Goal: Task Accomplishment & Management: Manage account settings

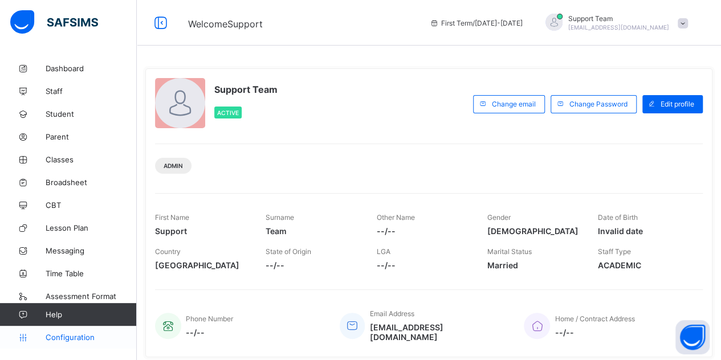
click at [71, 338] on span "Configuration" at bounding box center [91, 337] width 91 height 9
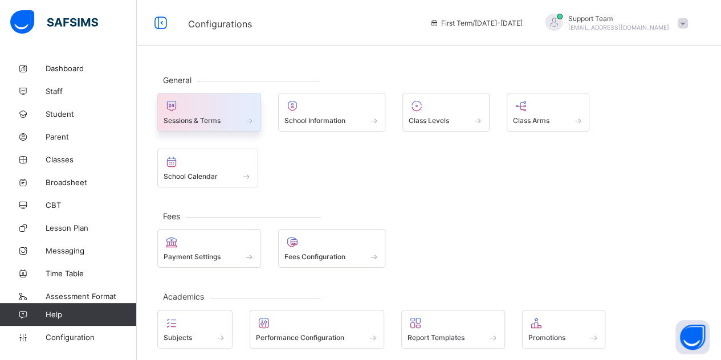
click at [237, 125] on div "Sessions & Terms" at bounding box center [209, 112] width 104 height 39
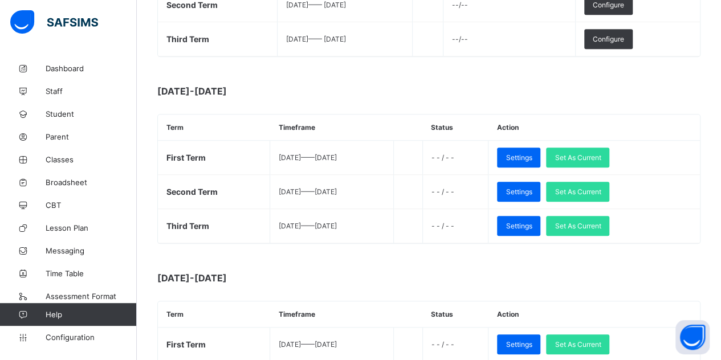
scroll to position [296, 0]
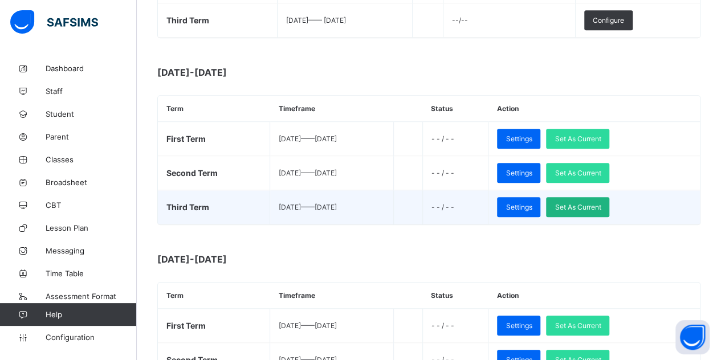
click at [601, 203] on span "Set As Current" at bounding box center [578, 207] width 46 height 9
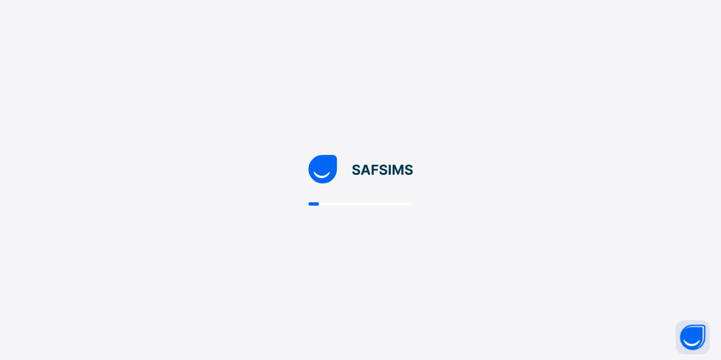
scroll to position [0, 0]
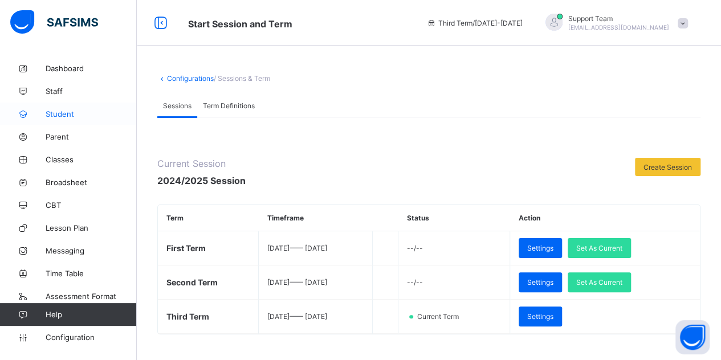
click at [70, 111] on span "Student" at bounding box center [91, 113] width 91 height 9
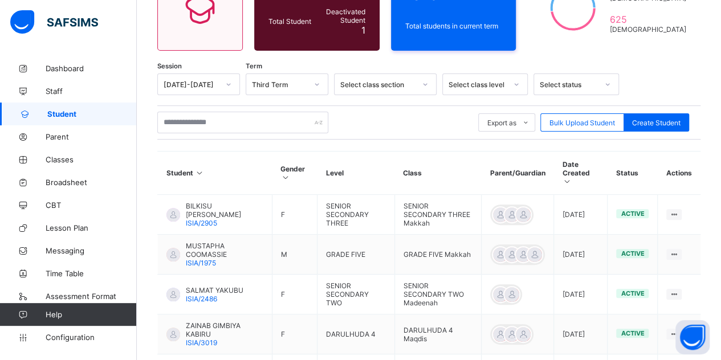
scroll to position [149, 0]
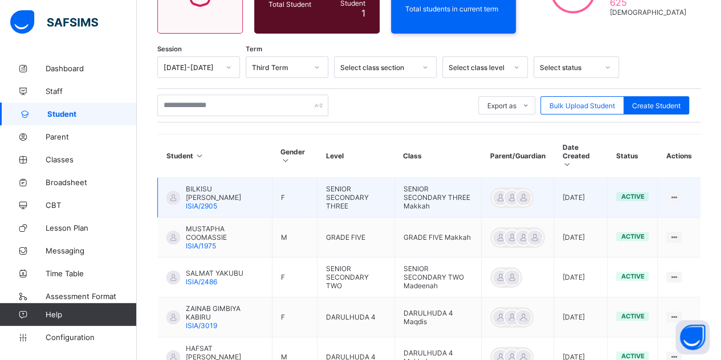
click at [198, 202] on span "ISIA/2905" at bounding box center [201, 206] width 31 height 9
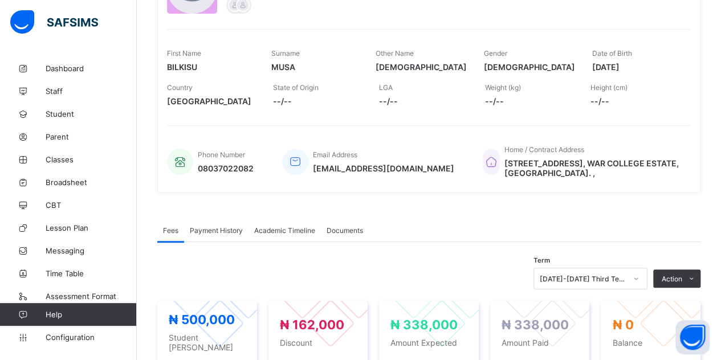
click at [294, 234] on div "Academic Timeline" at bounding box center [285, 230] width 72 height 23
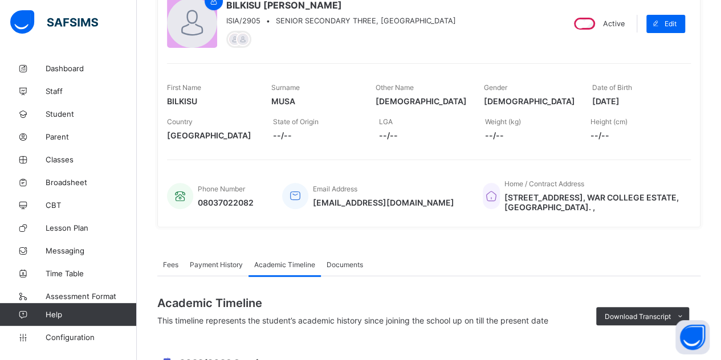
scroll to position [31, 0]
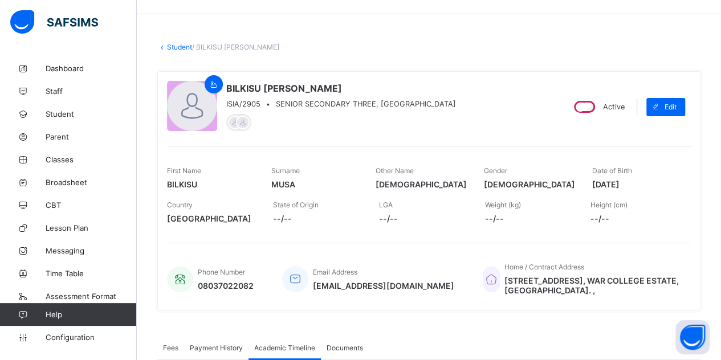
click at [168, 44] on link "Student" at bounding box center [179, 47] width 25 height 9
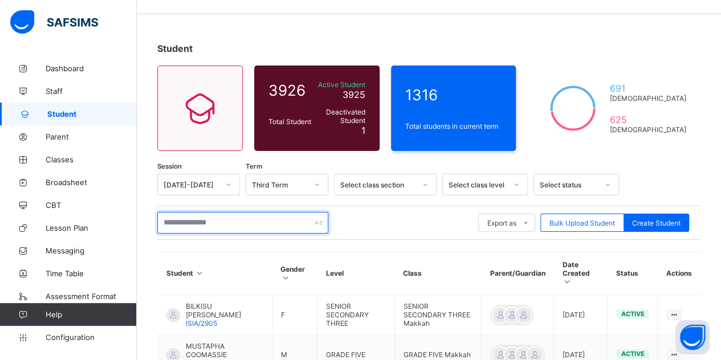
click at [245, 220] on input "text" at bounding box center [242, 223] width 171 height 22
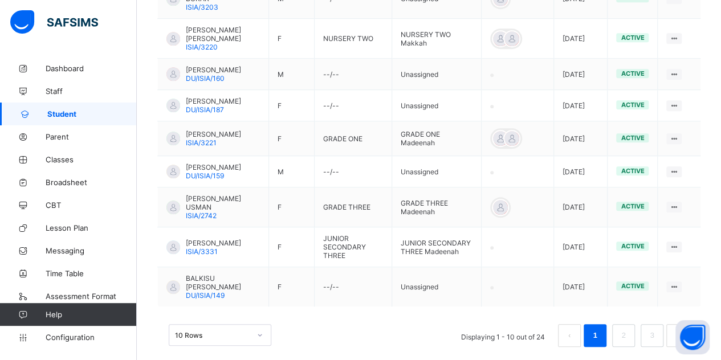
scroll to position [404, 0]
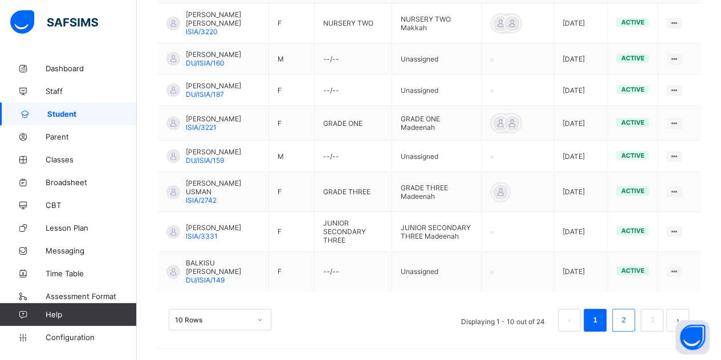
type input "*****"
click at [625, 313] on li "2" at bounding box center [623, 320] width 23 height 23
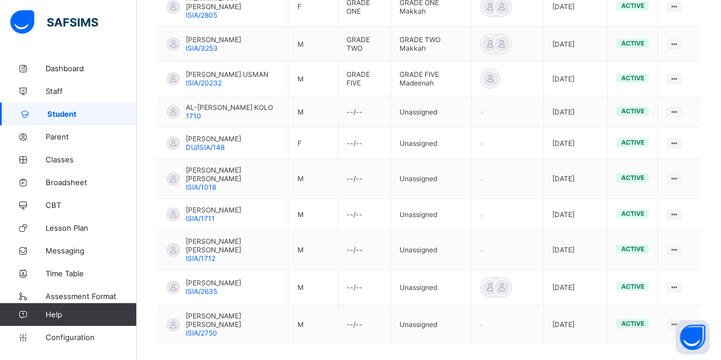
scroll to position [363, 0]
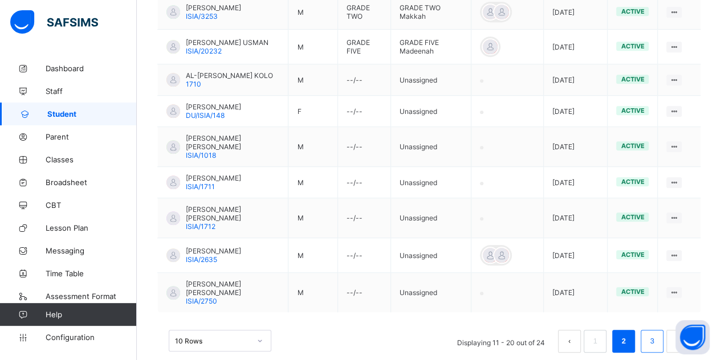
click at [651, 330] on li "3" at bounding box center [652, 341] width 23 height 23
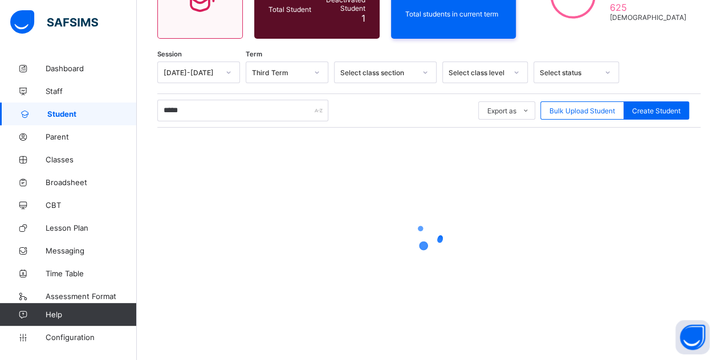
scroll to position [184, 0]
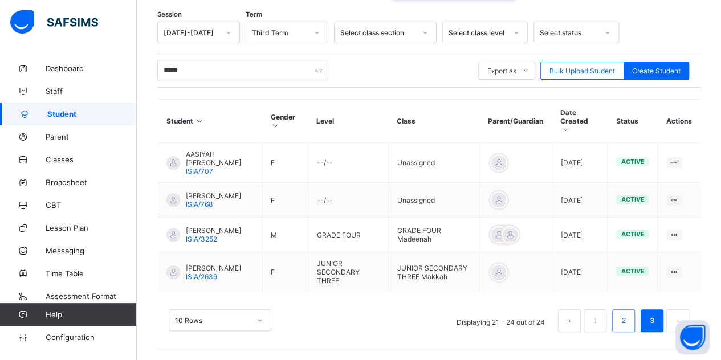
click at [629, 316] on link "2" at bounding box center [623, 321] width 11 height 15
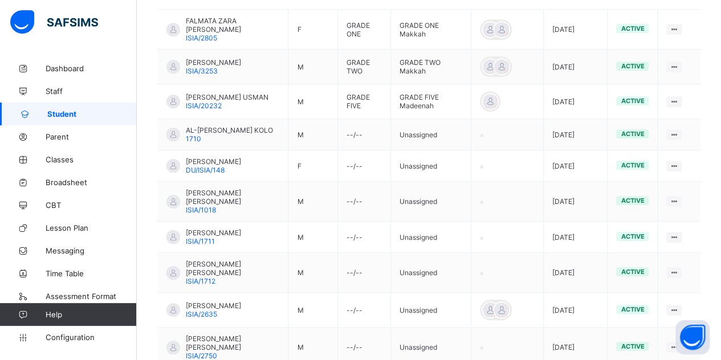
scroll to position [320, 0]
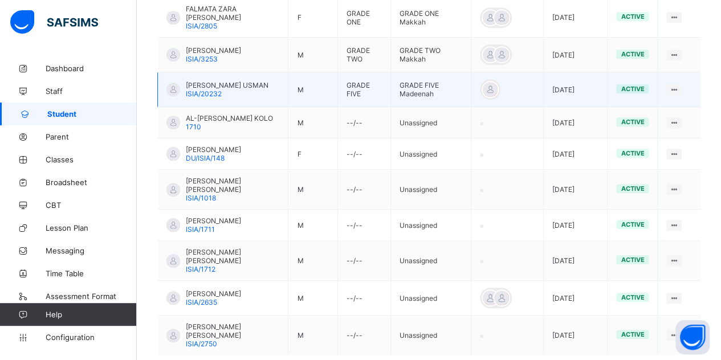
click at [225, 83] on span "ABDULLAH BUKAR USMAN" at bounding box center [227, 85] width 83 height 9
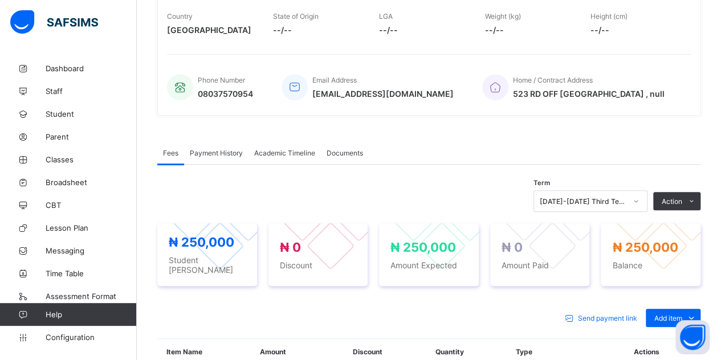
scroll to position [187, 0]
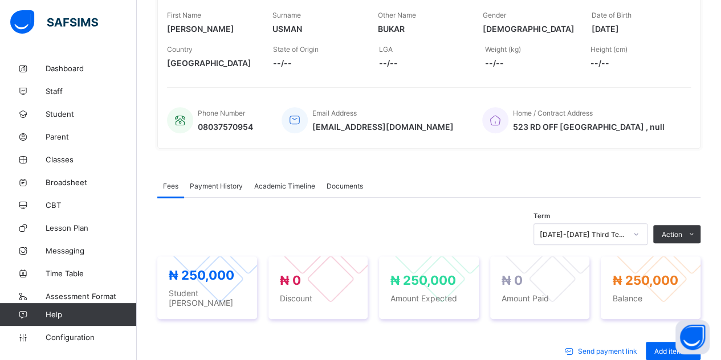
click at [306, 180] on div "Academic Timeline" at bounding box center [285, 185] width 72 height 23
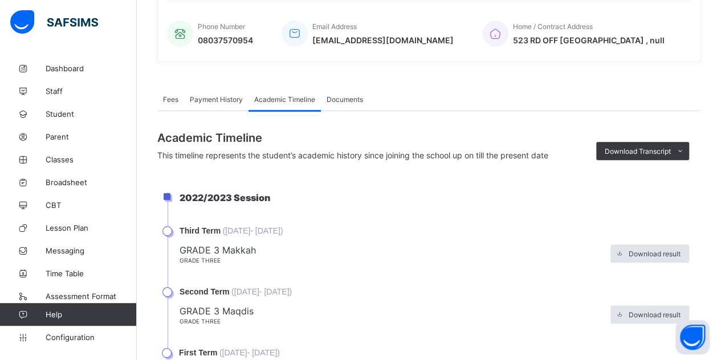
scroll to position [281, 0]
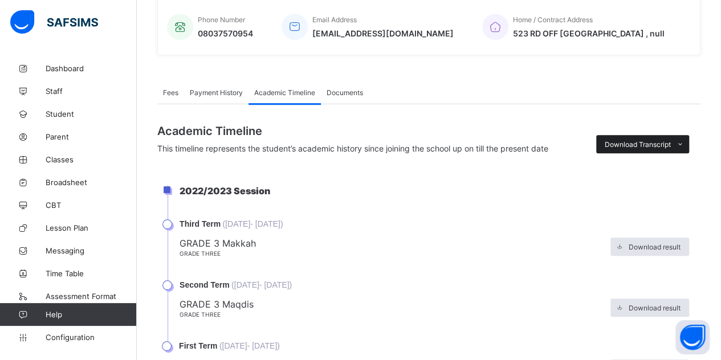
click at [663, 147] on span "Download Transcript" at bounding box center [638, 144] width 66 height 9
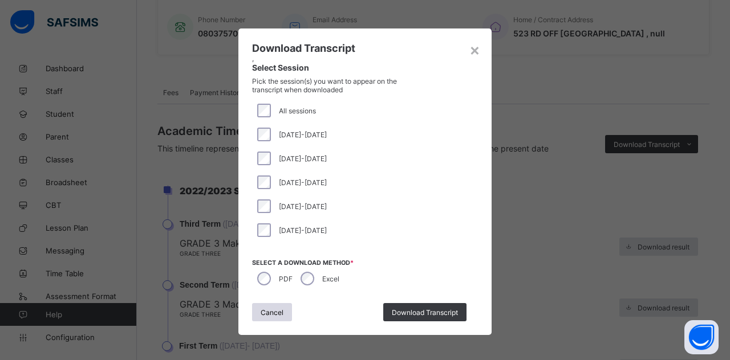
click at [385, 310] on div "Download Transcript" at bounding box center [424, 312] width 83 height 18
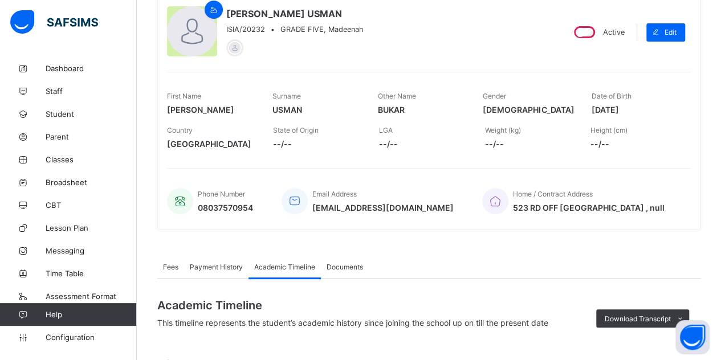
scroll to position [0, 0]
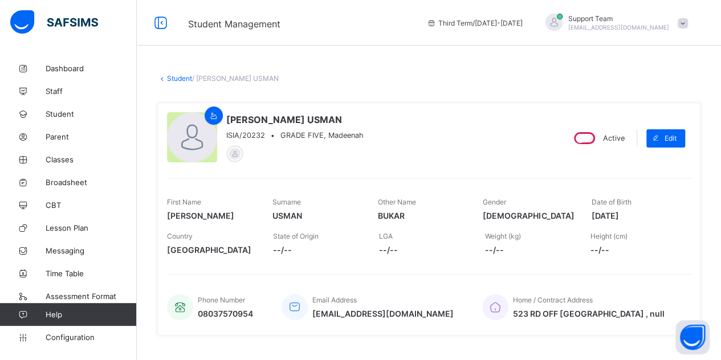
click at [180, 78] on link "Student" at bounding box center [179, 78] width 25 height 9
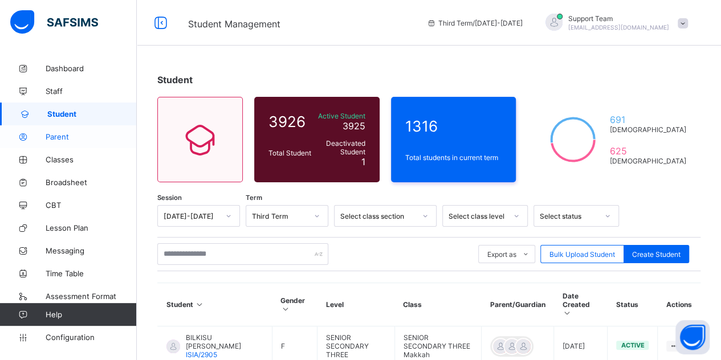
click at [72, 140] on span "Parent" at bounding box center [91, 136] width 91 height 9
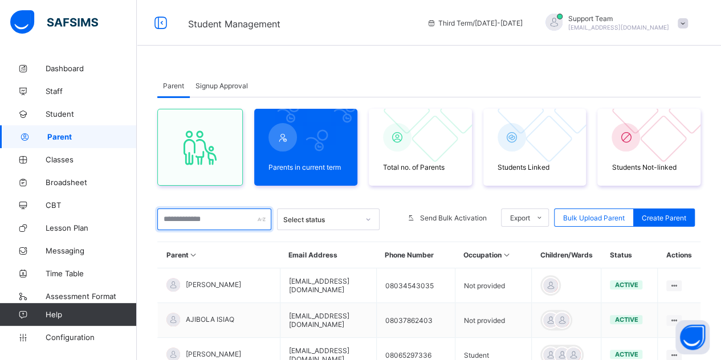
click at [208, 220] on input "text" at bounding box center [214, 220] width 114 height 22
paste input "**********"
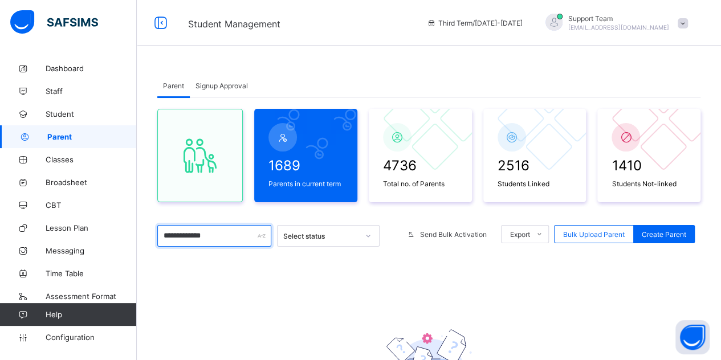
type input "**********"
click at [227, 76] on div "Signup Approval" at bounding box center [222, 85] width 64 height 23
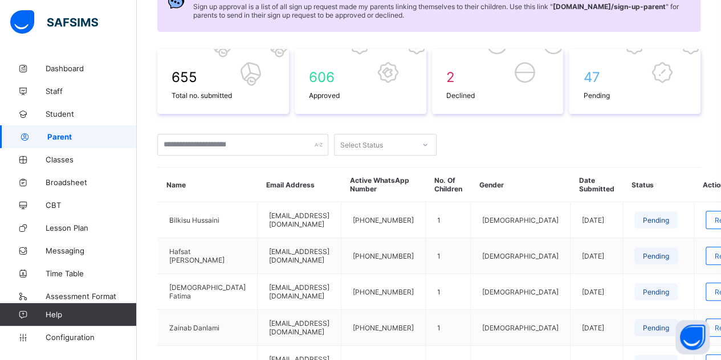
scroll to position [94, 0]
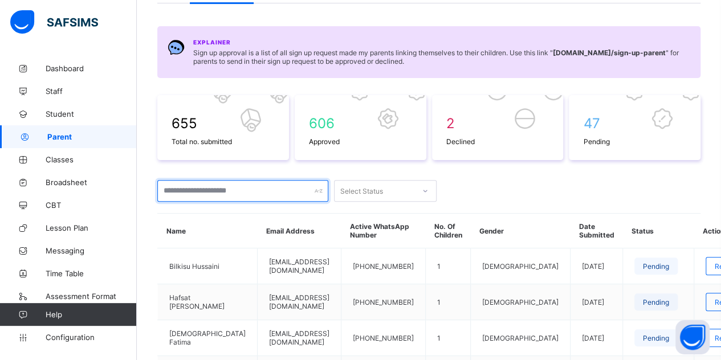
click at [245, 184] on input "text" at bounding box center [242, 191] width 171 height 22
paste input "**********"
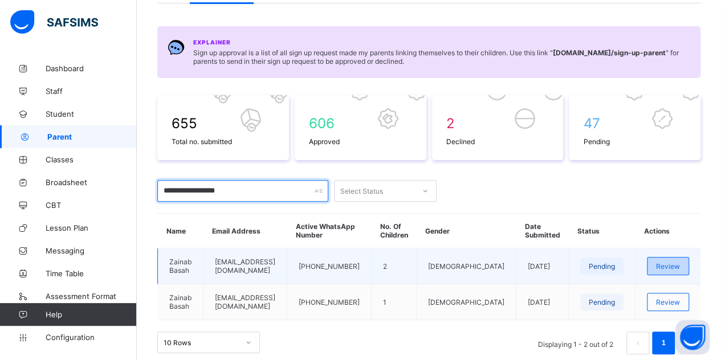
type input "**********"
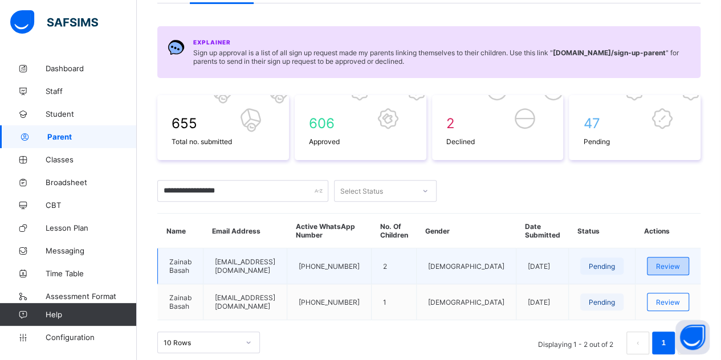
click at [678, 263] on span "Review" at bounding box center [668, 266] width 24 height 9
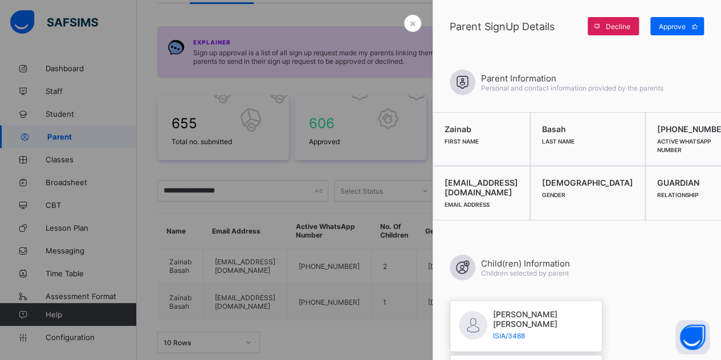
scroll to position [125, 0]
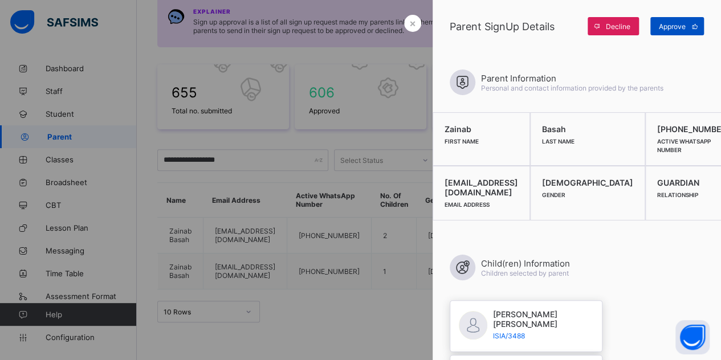
click at [667, 21] on div "Approve" at bounding box center [678, 26] width 54 height 18
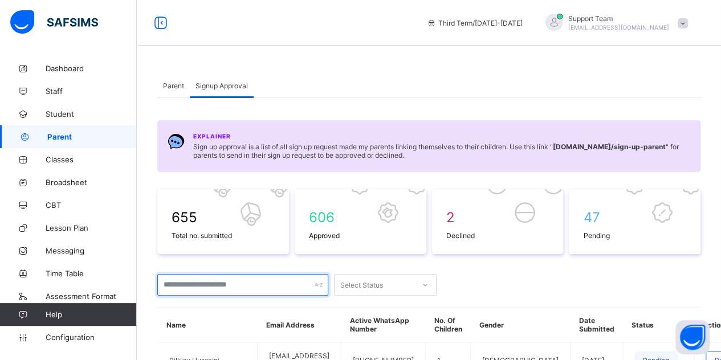
click at [225, 282] on input "text" at bounding box center [242, 285] width 171 height 22
paste input "**********"
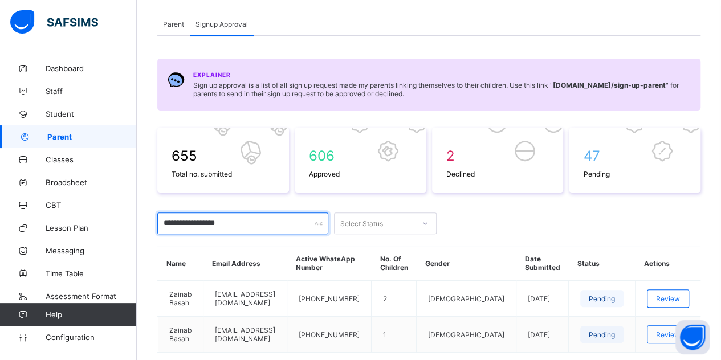
scroll to position [125, 0]
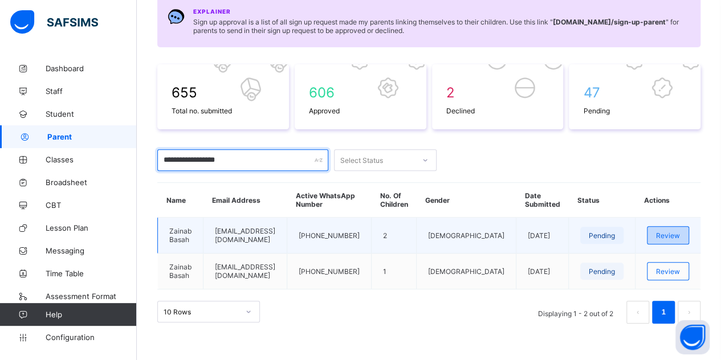
type input "**********"
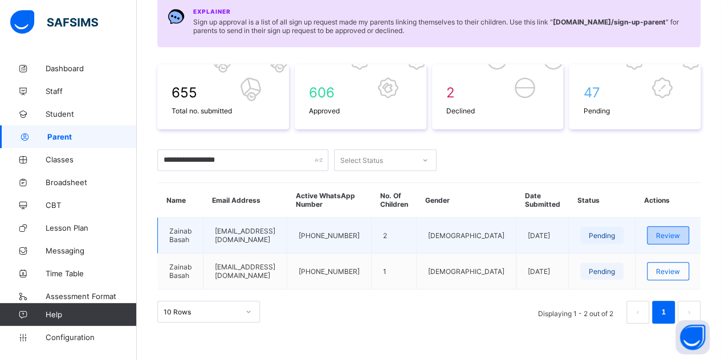
click at [673, 231] on span "Review" at bounding box center [668, 235] width 24 height 9
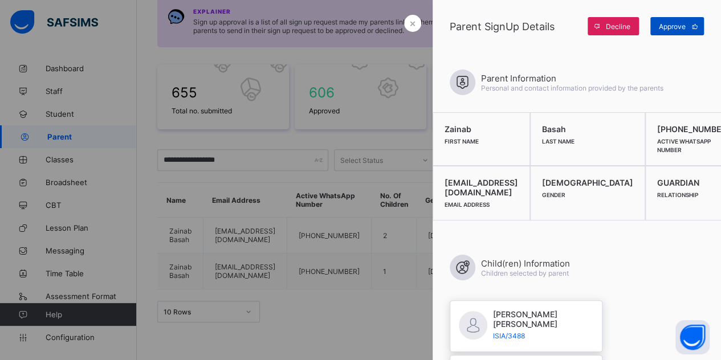
drag, startPoint x: 658, startPoint y: 23, endPoint x: 671, endPoint y: 23, distance: 12.5
click at [671, 23] on span "Approve" at bounding box center [672, 26] width 27 height 9
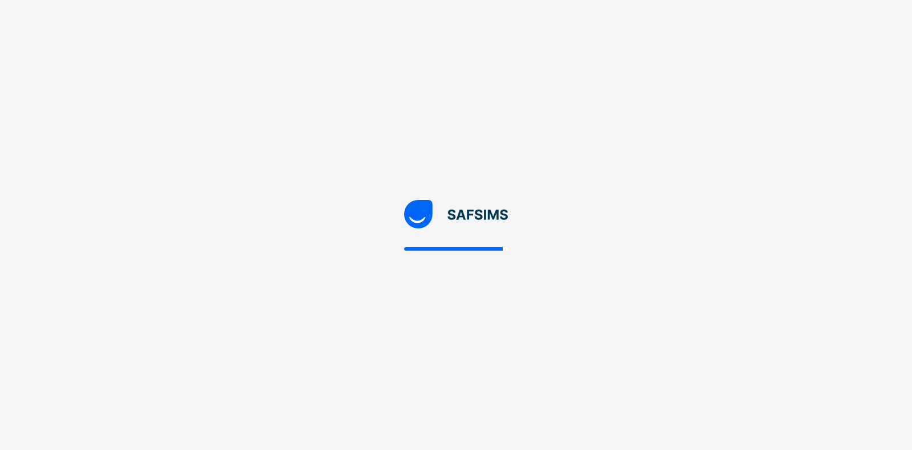
click at [395, 47] on div at bounding box center [456, 225] width 912 height 450
